Goal: Task Accomplishment & Management: Use online tool/utility

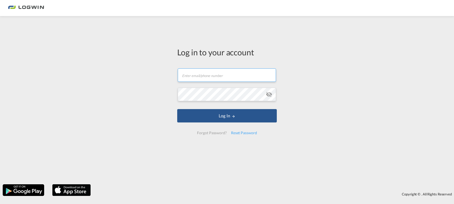
click at [189, 73] on input "text" at bounding box center [227, 75] width 98 height 13
type input "[EMAIL_ADDRESS][PERSON_NAME][DOMAIN_NAME]"
click at [177, 109] on button "Log In" at bounding box center [227, 115] width 100 height 13
